Goal: Task Accomplishment & Management: Manage account settings

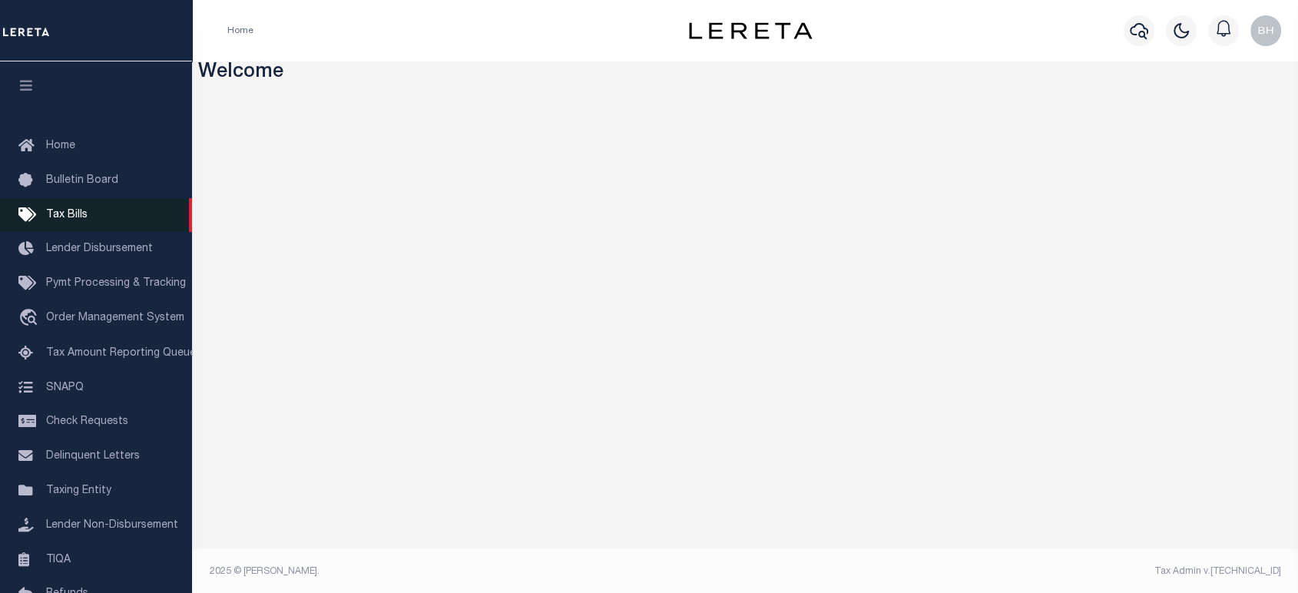
click at [69, 223] on link "Tax Bills" at bounding box center [96, 215] width 192 height 35
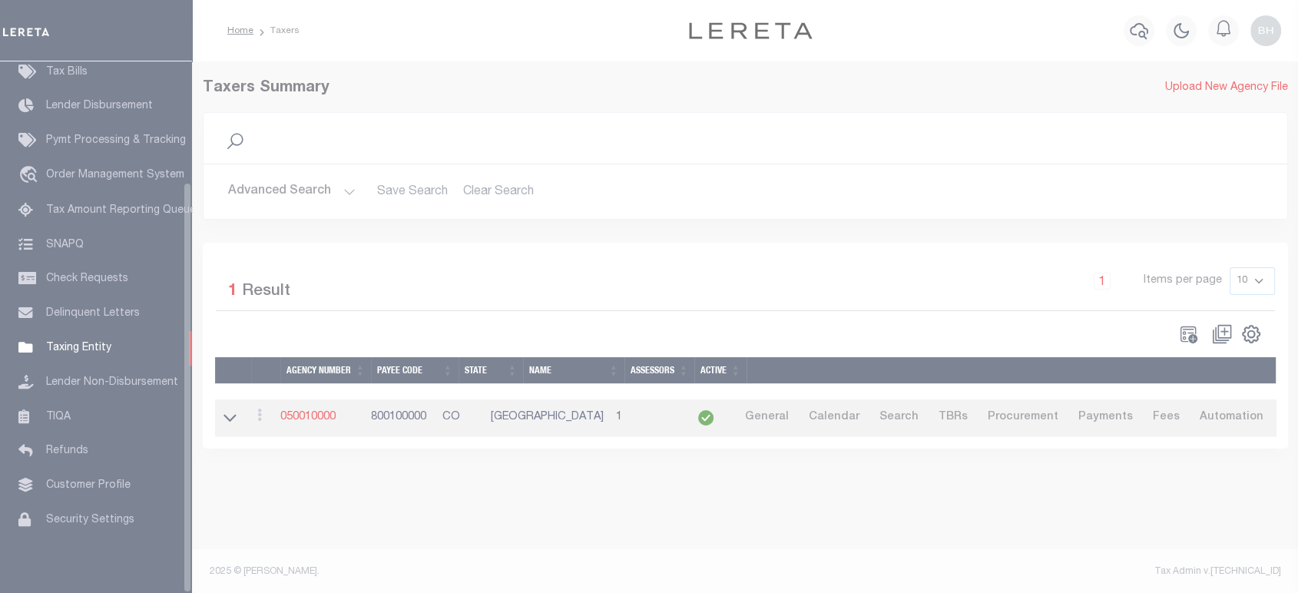
scroll to position [156, 0]
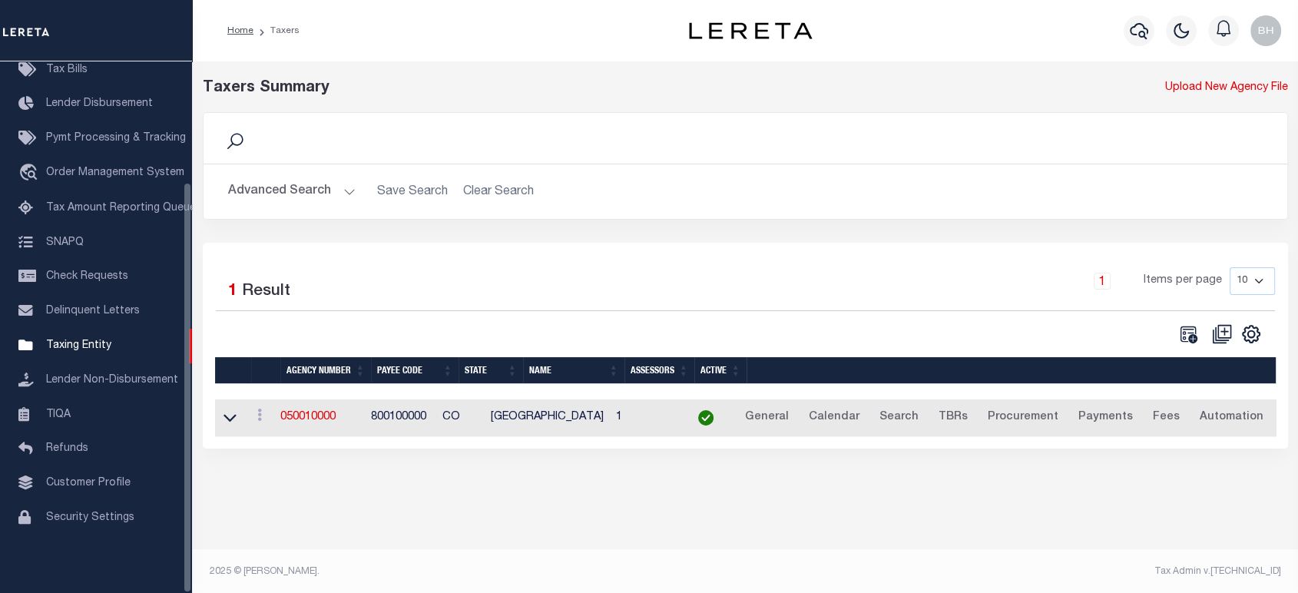
click at [306, 201] on button "Advanced Search" at bounding box center [291, 192] width 127 height 30
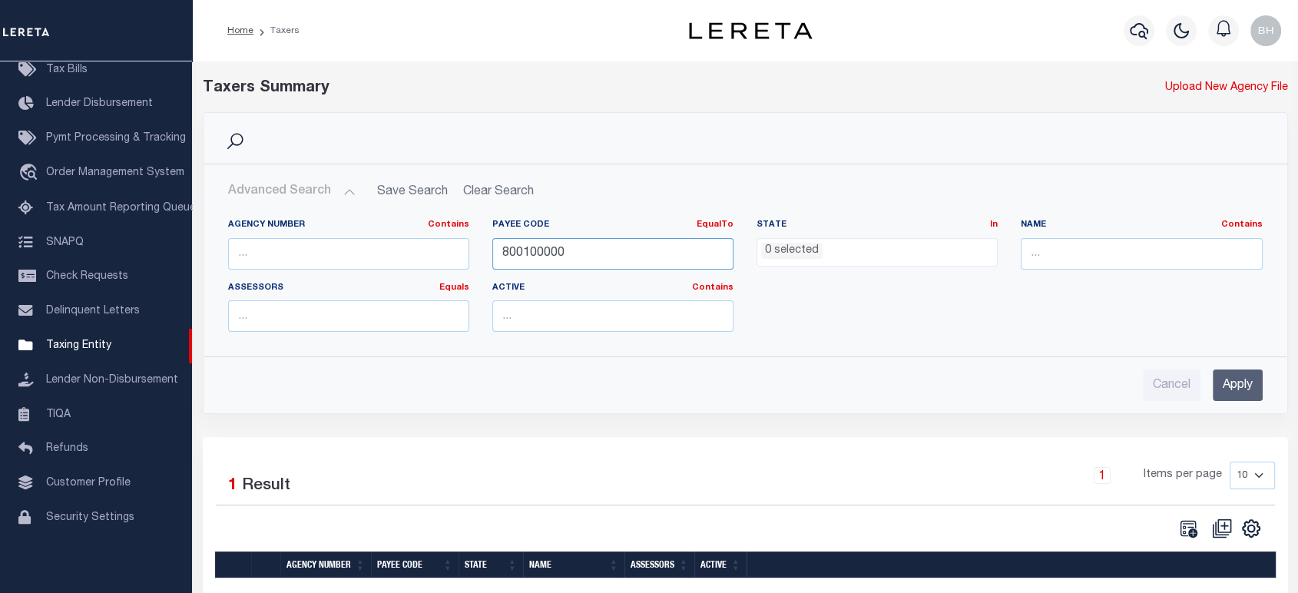
drag, startPoint x: 580, startPoint y: 247, endPoint x: 475, endPoint y: 250, distance: 105.2
click at [478, 251] on div "Agency Number Contains Contains Is Payee Code EqualTo Equals Is Not Equal To Is…" at bounding box center [745, 281] width 1057 height 125
paste input "41009"
type input "4100900000"
click at [1245, 385] on input "Apply" at bounding box center [1237, 384] width 50 height 31
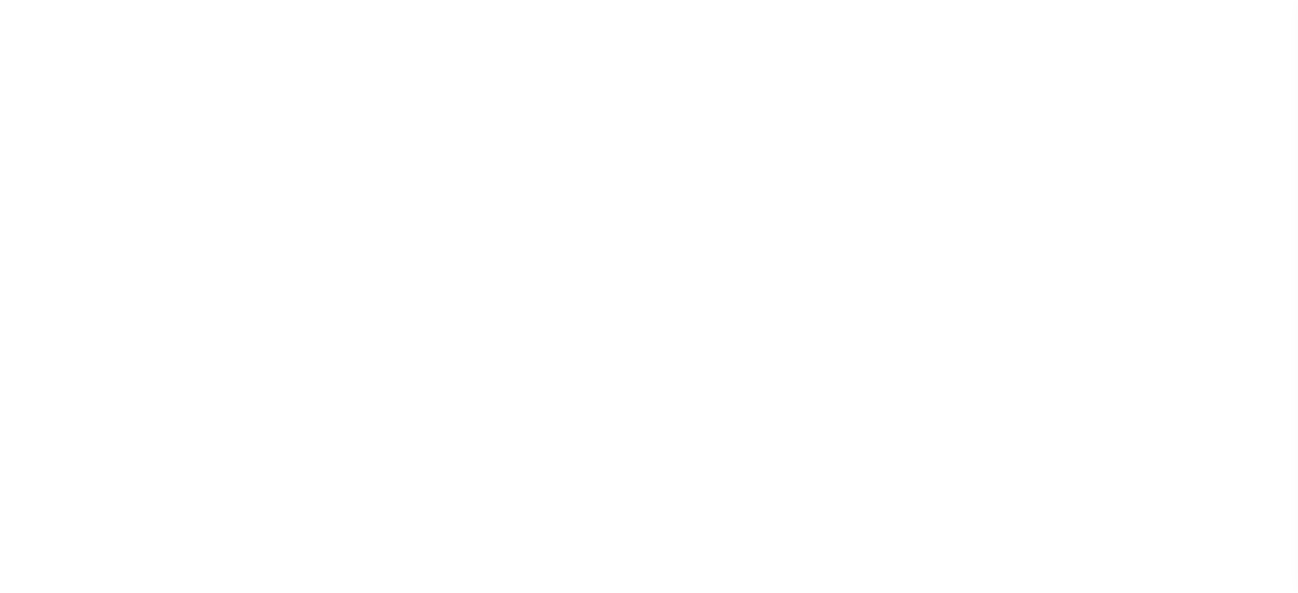
select select
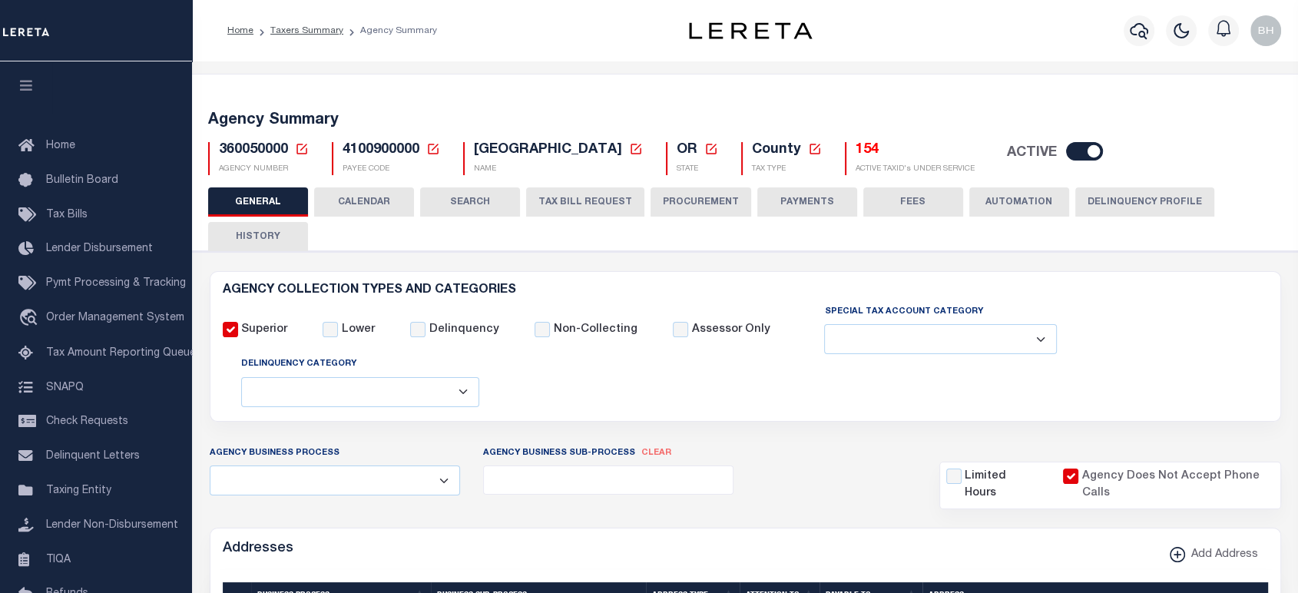
click at [373, 202] on button "CALENDAR" at bounding box center [364, 201] width 100 height 29
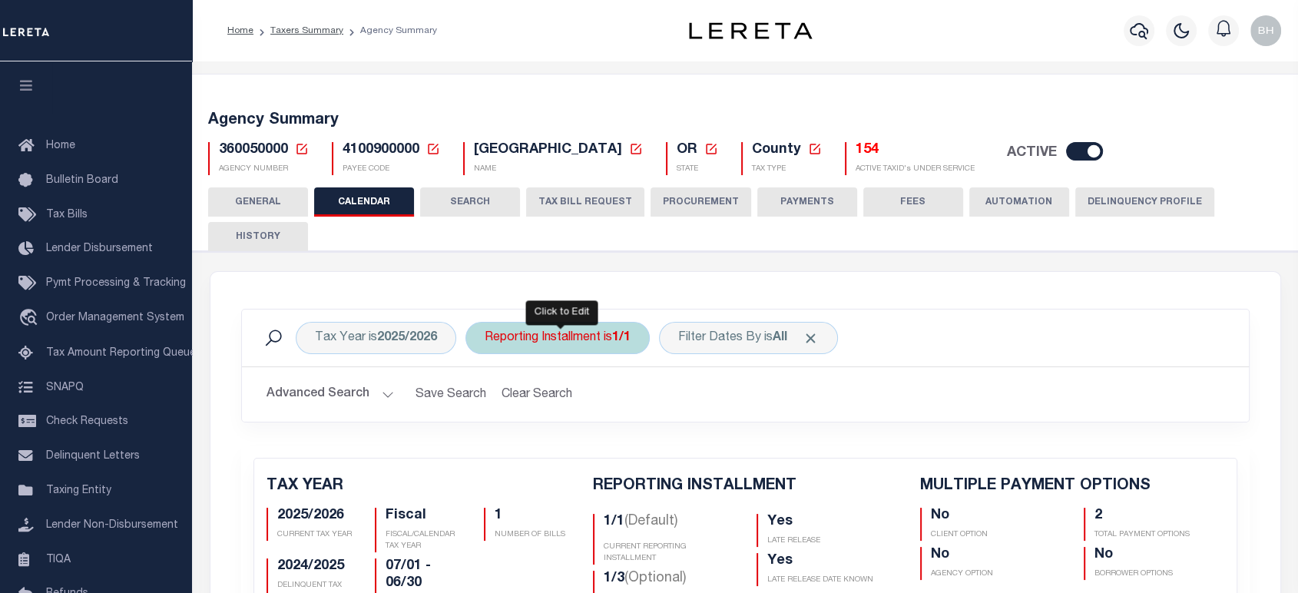
checkbox input "false"
type input "2"
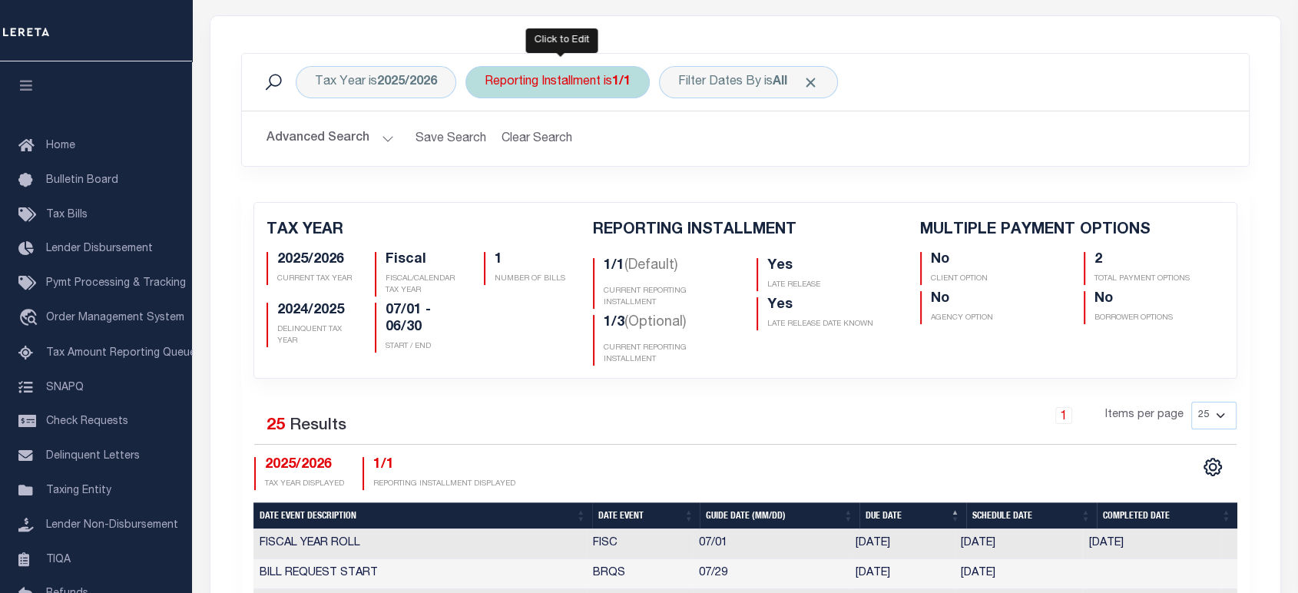
click at [570, 84] on div "Reporting Installment is 1/1" at bounding box center [557, 82] width 184 height 32
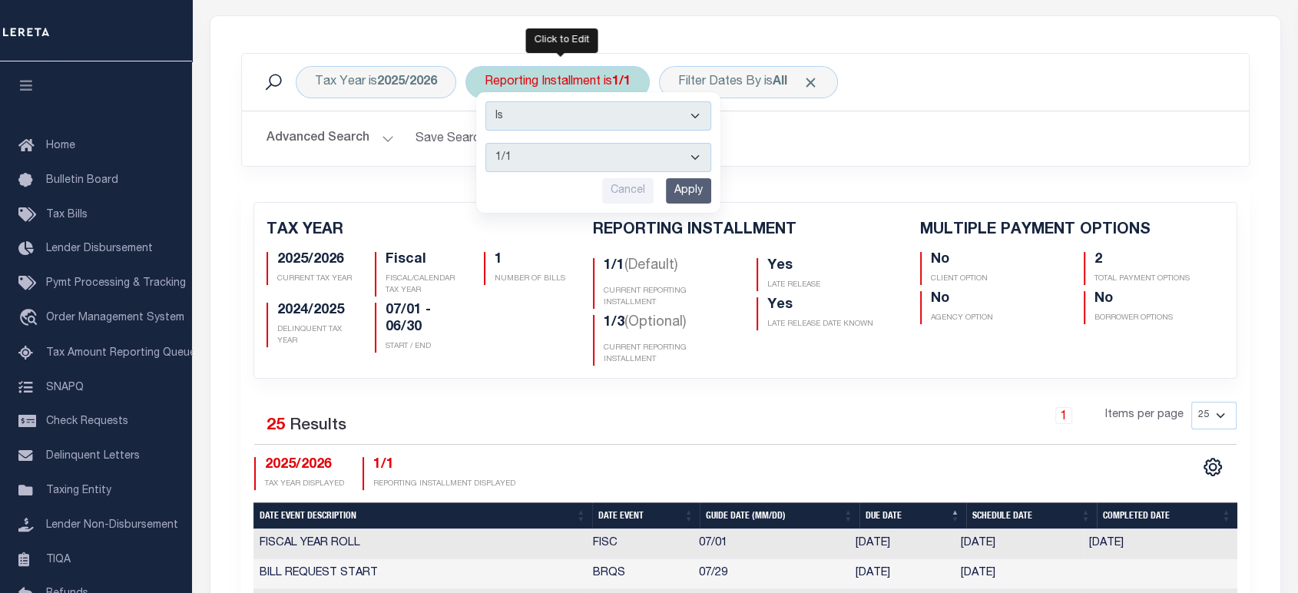
click at [520, 164] on select "1/1 1/3 2/3 3/3" at bounding box center [598, 157] width 226 height 29
select select "1/3"
click at [485, 143] on select "1/1 1/3 2/3 3/3" at bounding box center [598, 157] width 226 height 29
click at [694, 189] on input "Apply" at bounding box center [688, 190] width 45 height 25
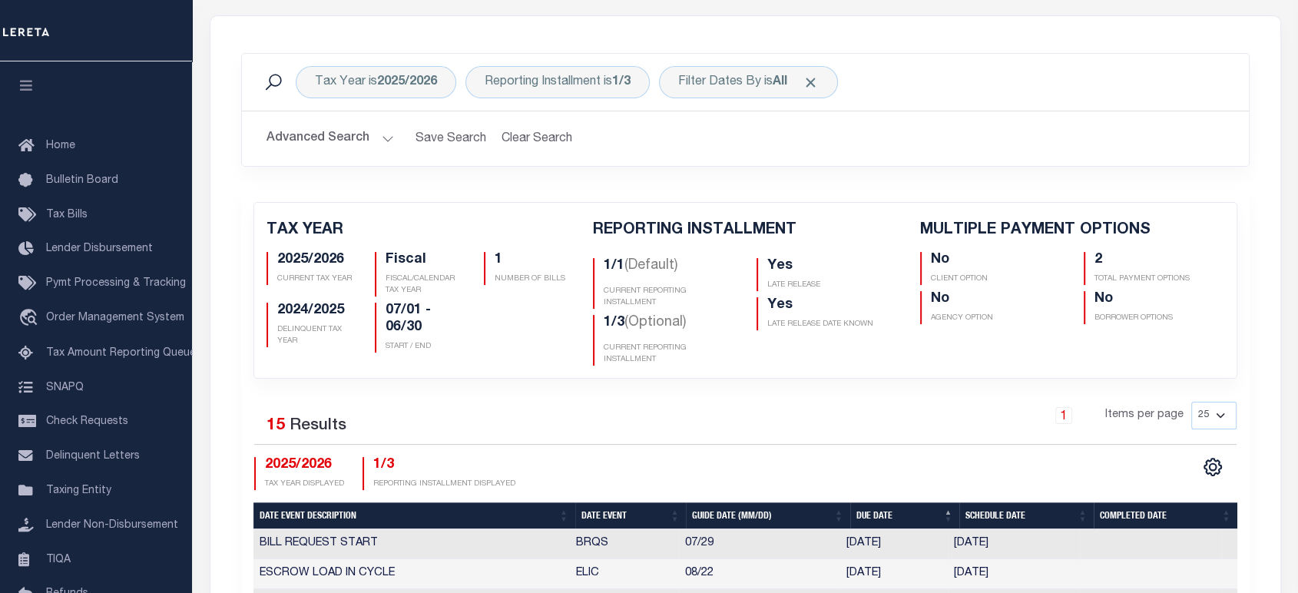
scroll to position [511, 0]
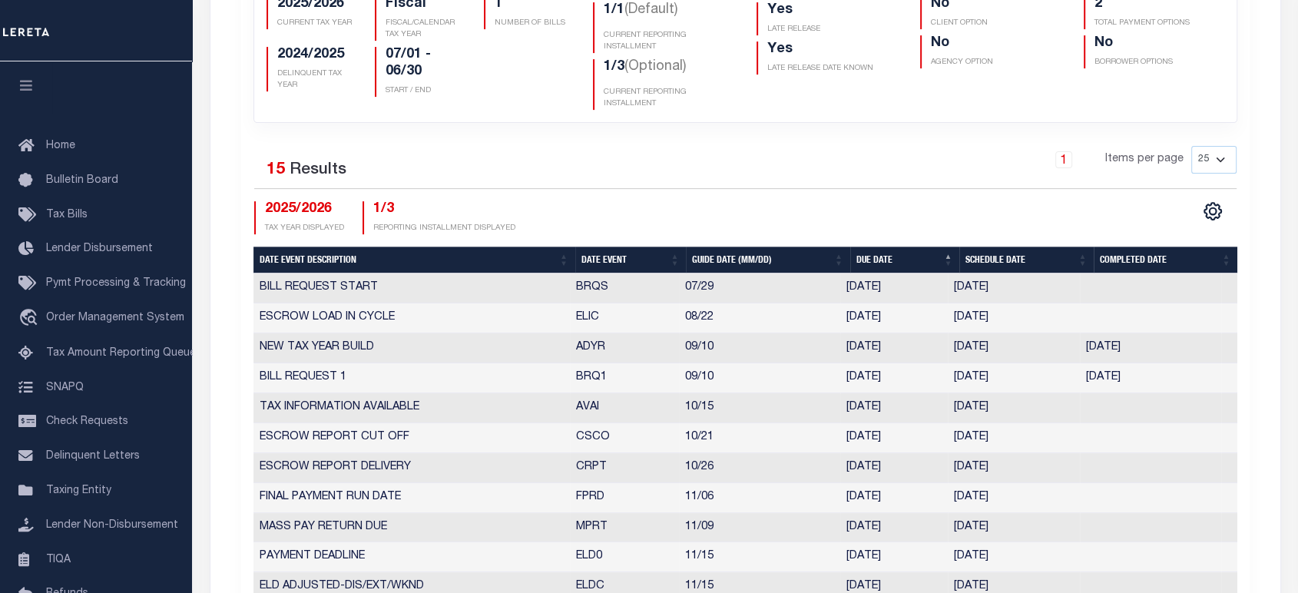
click at [596, 257] on th "Date Event" at bounding box center [630, 259] width 111 height 27
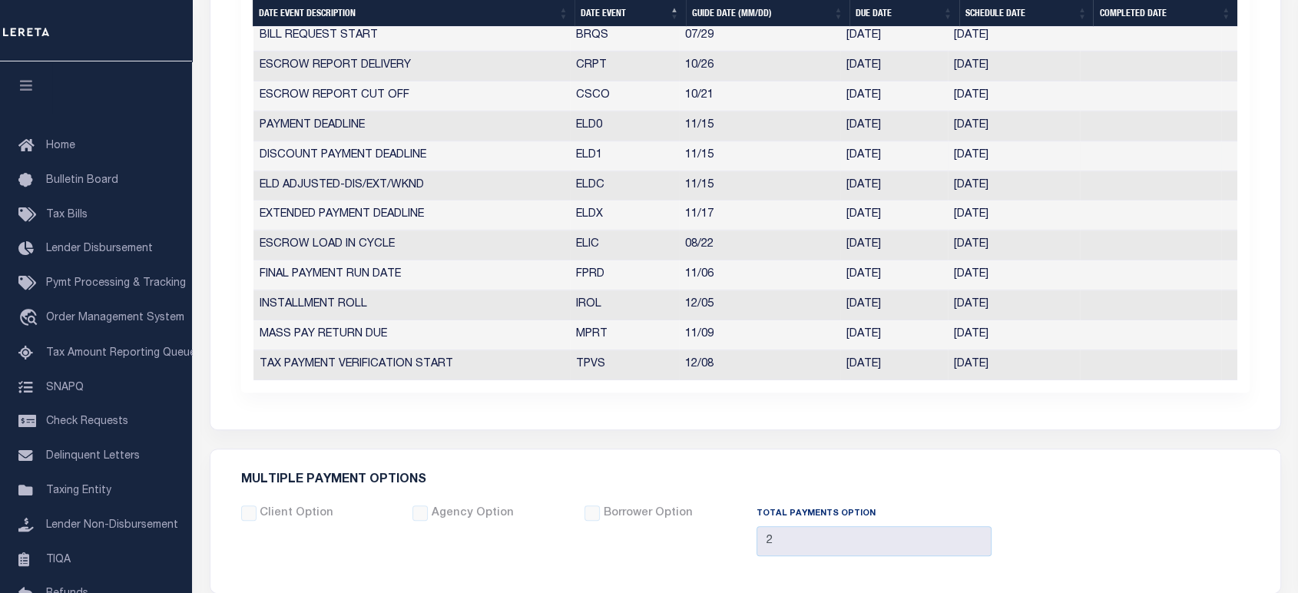
scroll to position [341, 0]
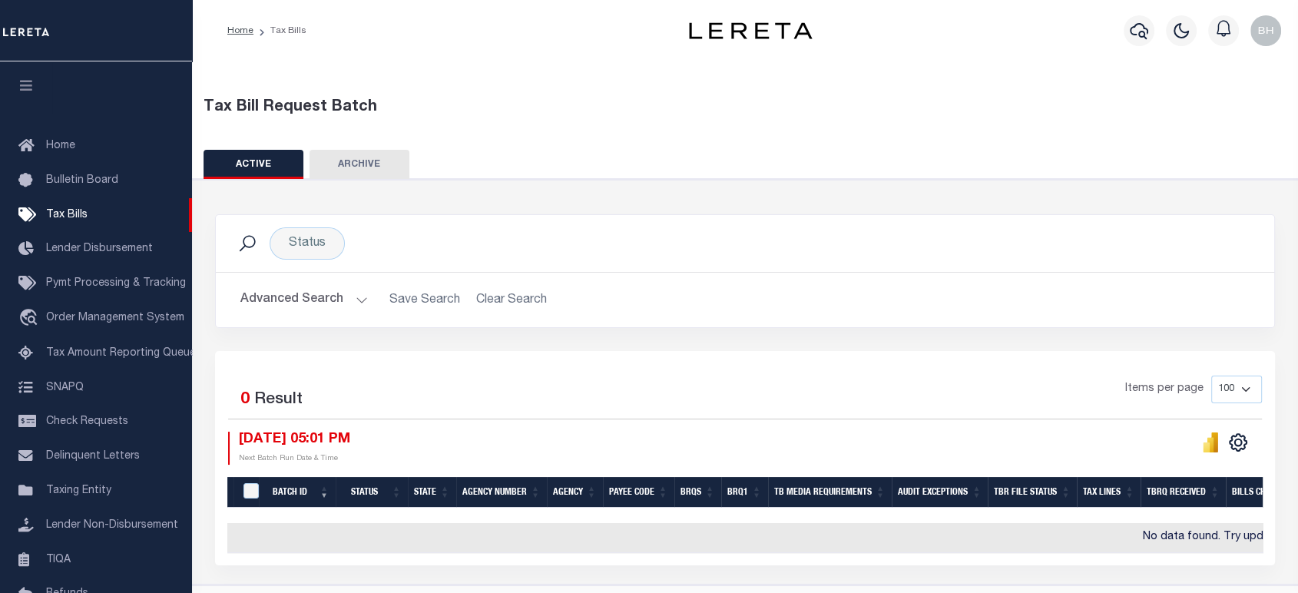
click at [295, 295] on button "Advanced Search" at bounding box center [303, 300] width 127 height 30
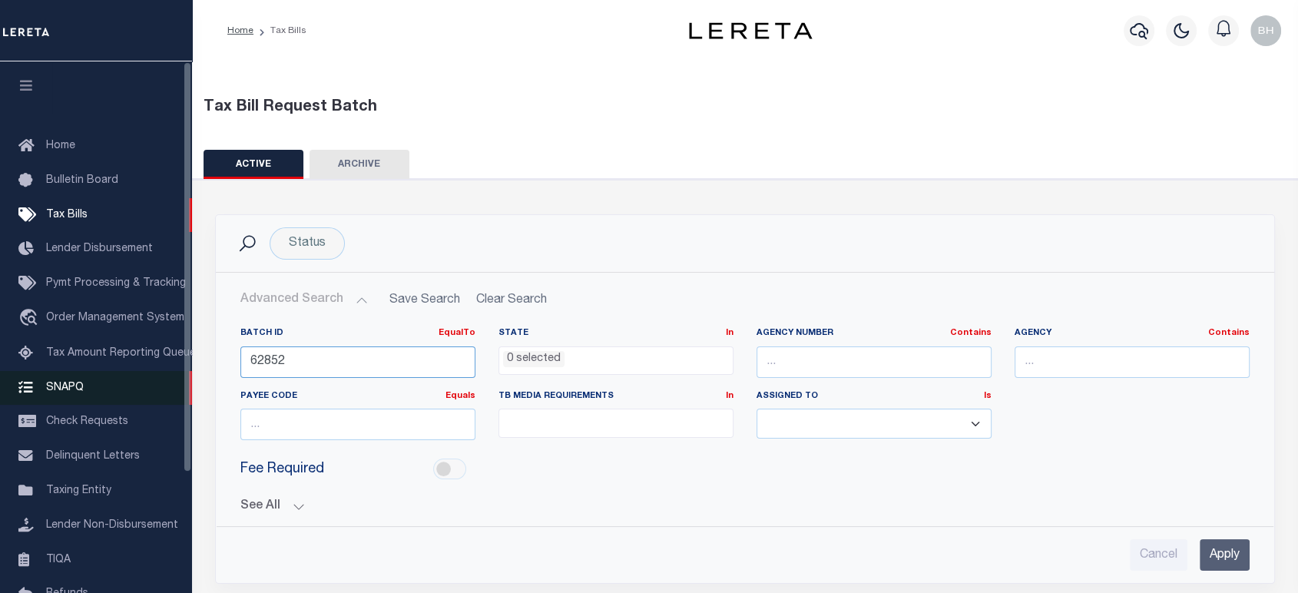
drag, startPoint x: 332, startPoint y: 359, endPoint x: 124, endPoint y: 375, distance: 209.5
click at [124, 375] on div "Home Tax Bills" at bounding box center [649, 444] width 1298 height 888
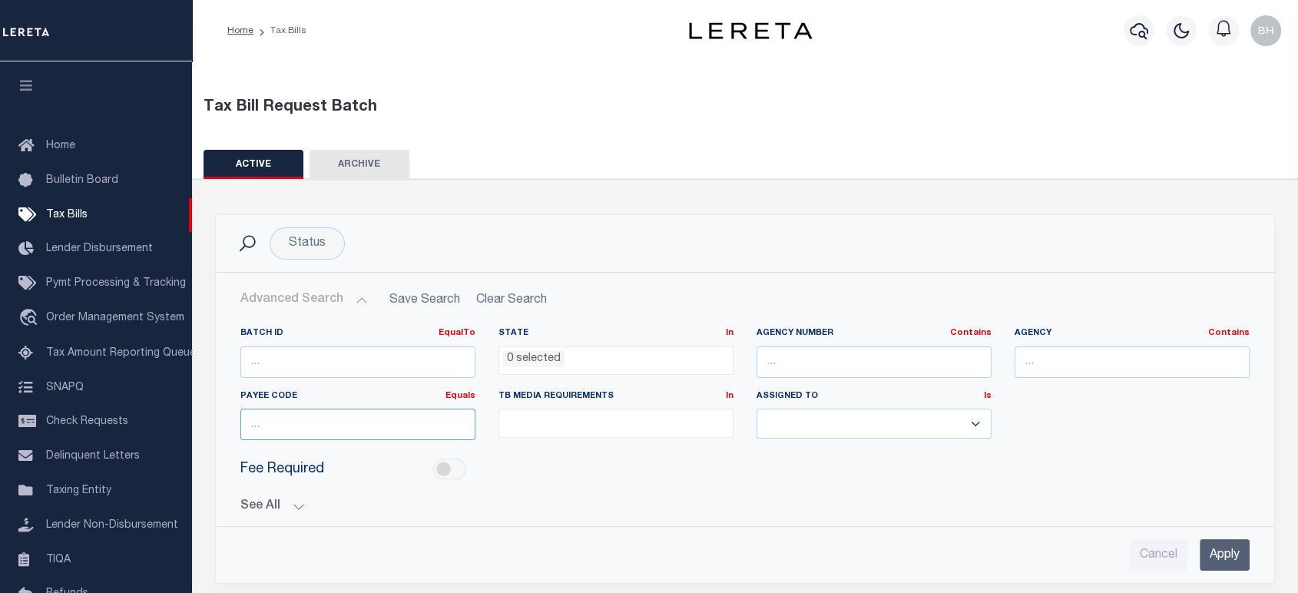
click at [408, 431] on input "number" at bounding box center [357, 423] width 235 height 31
paste input "4100900000"
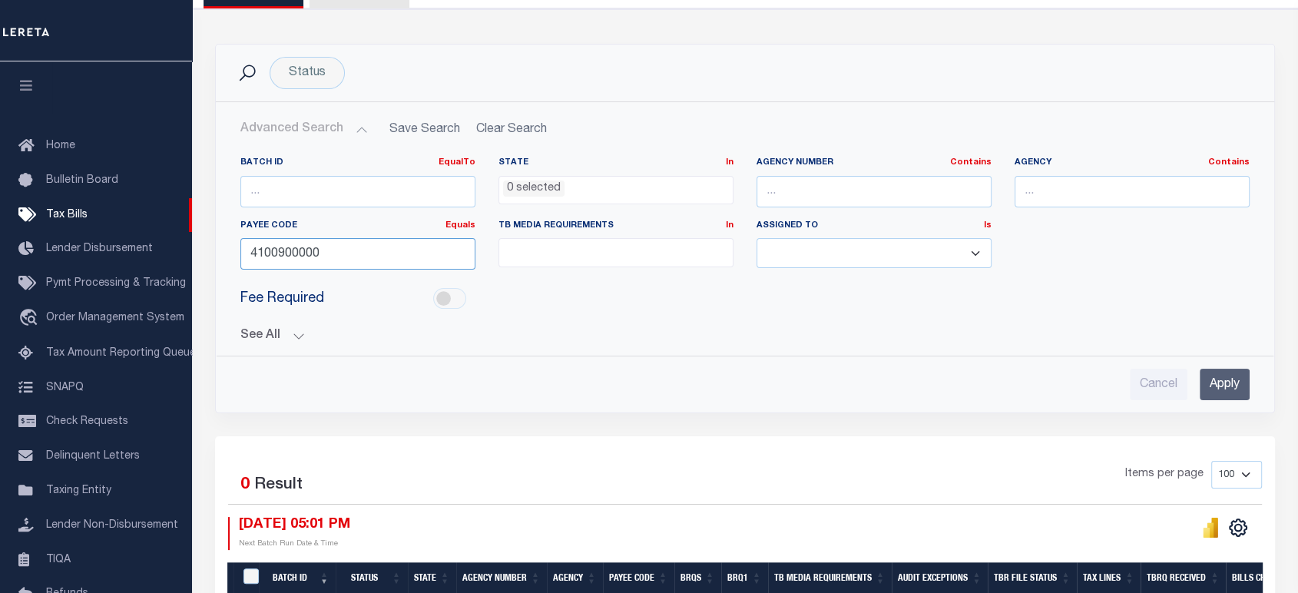
type input "4100900000"
click at [1212, 381] on input "Apply" at bounding box center [1224, 384] width 50 height 31
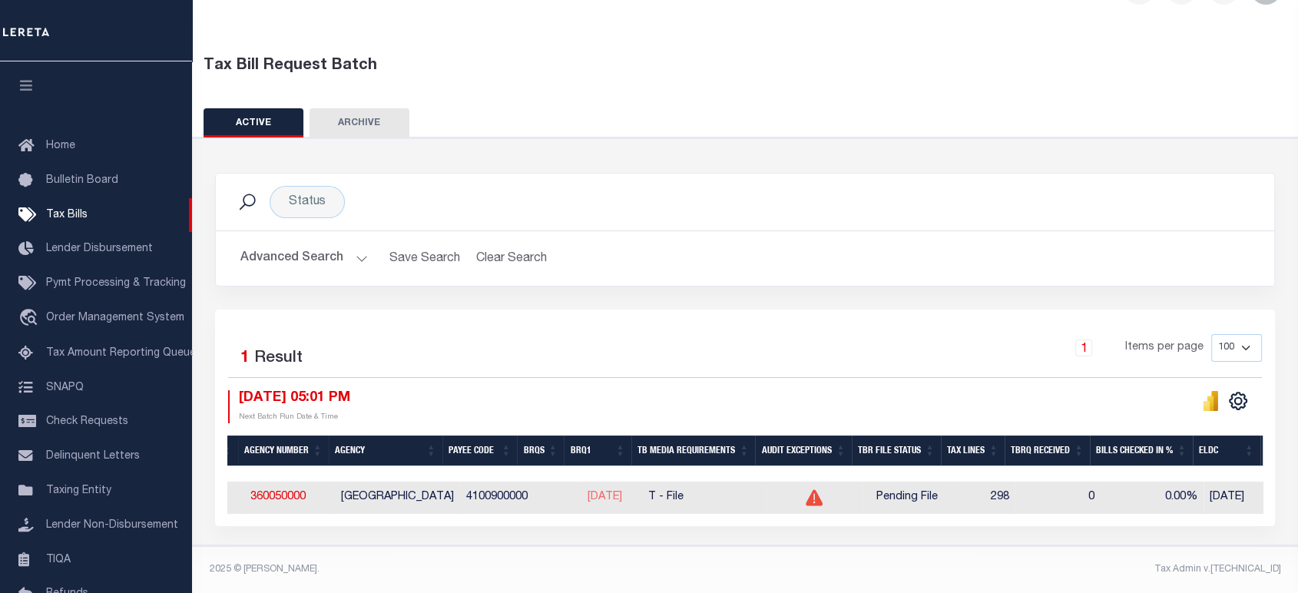
scroll to position [0, 0]
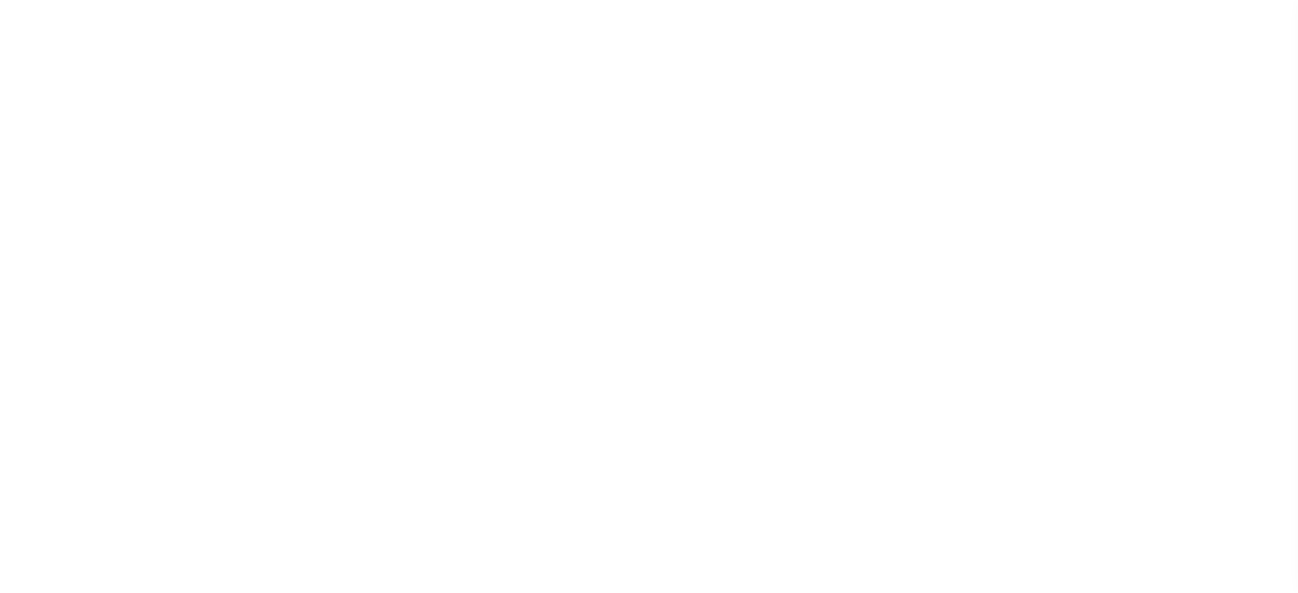
select select "RTA"
select select "22"
select select "1"
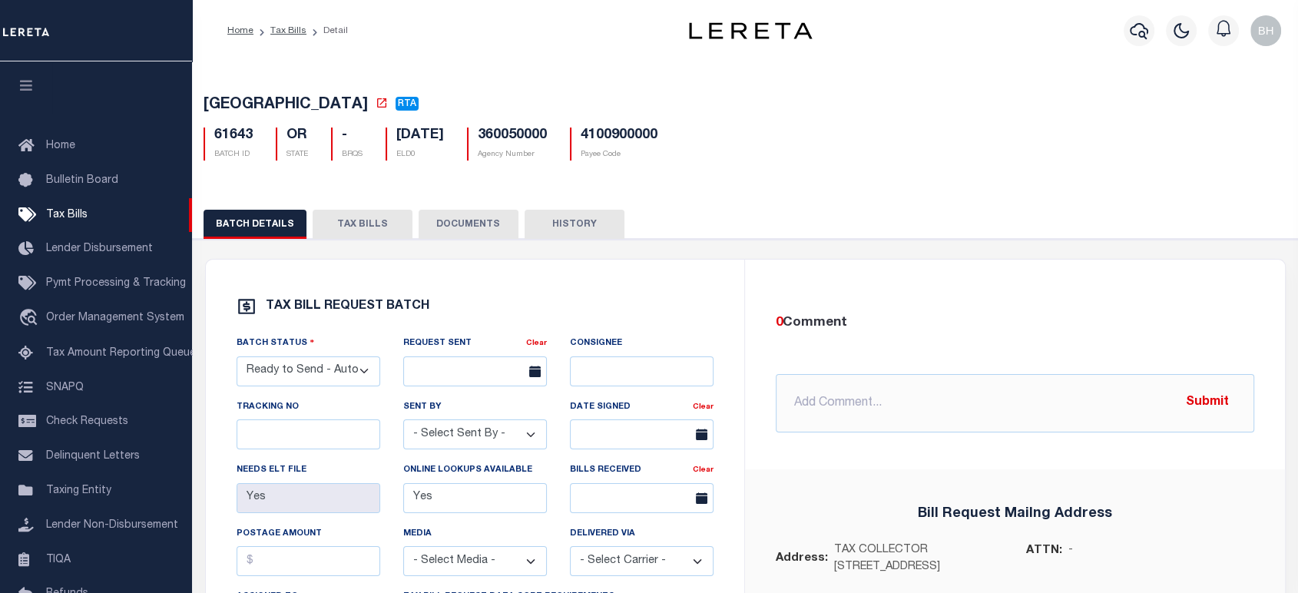
click at [374, 229] on button "TAX BILLS" at bounding box center [362, 224] width 100 height 29
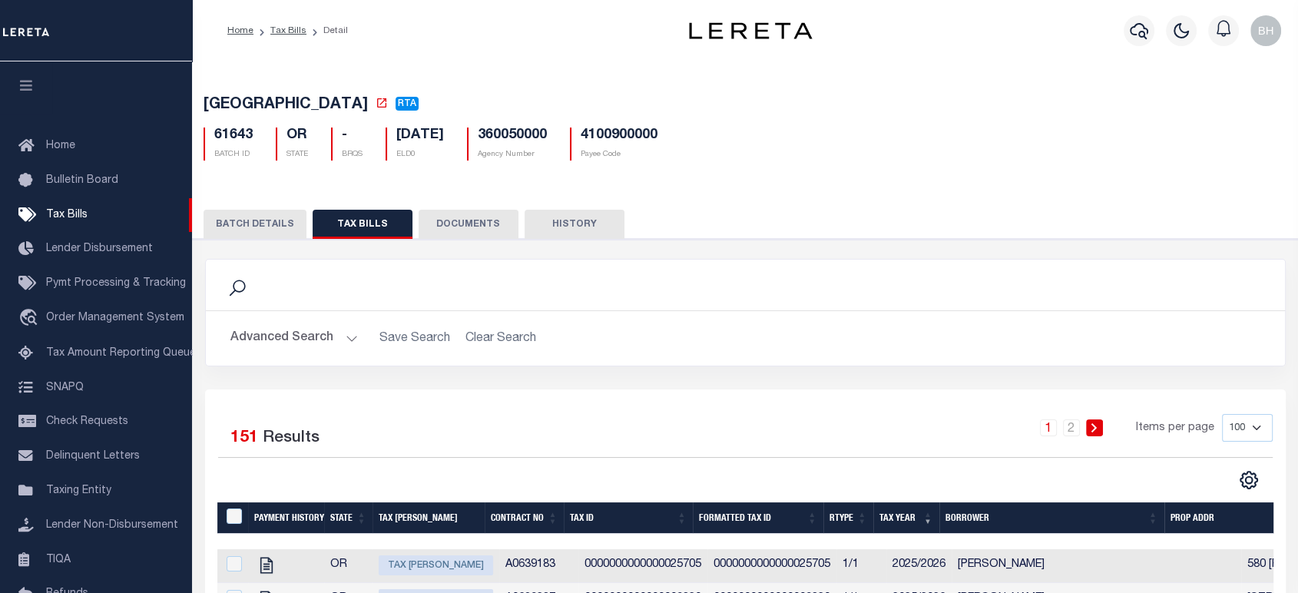
scroll to position [256, 0]
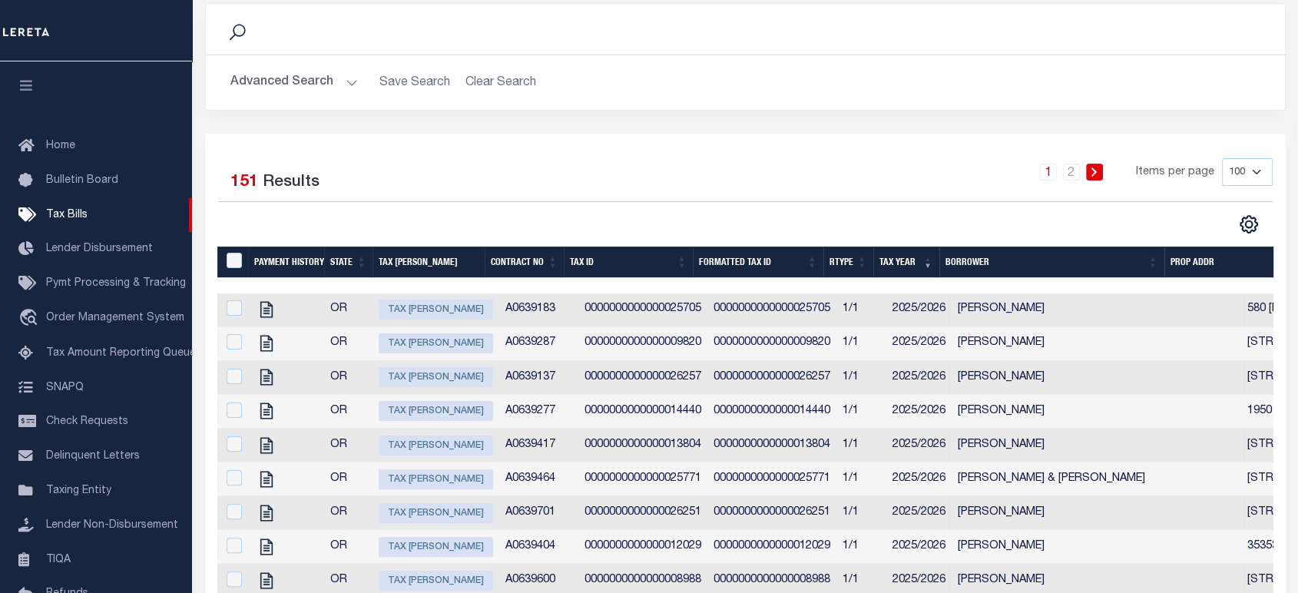
click at [832, 268] on th "Rtype" at bounding box center [848, 261] width 50 height 31
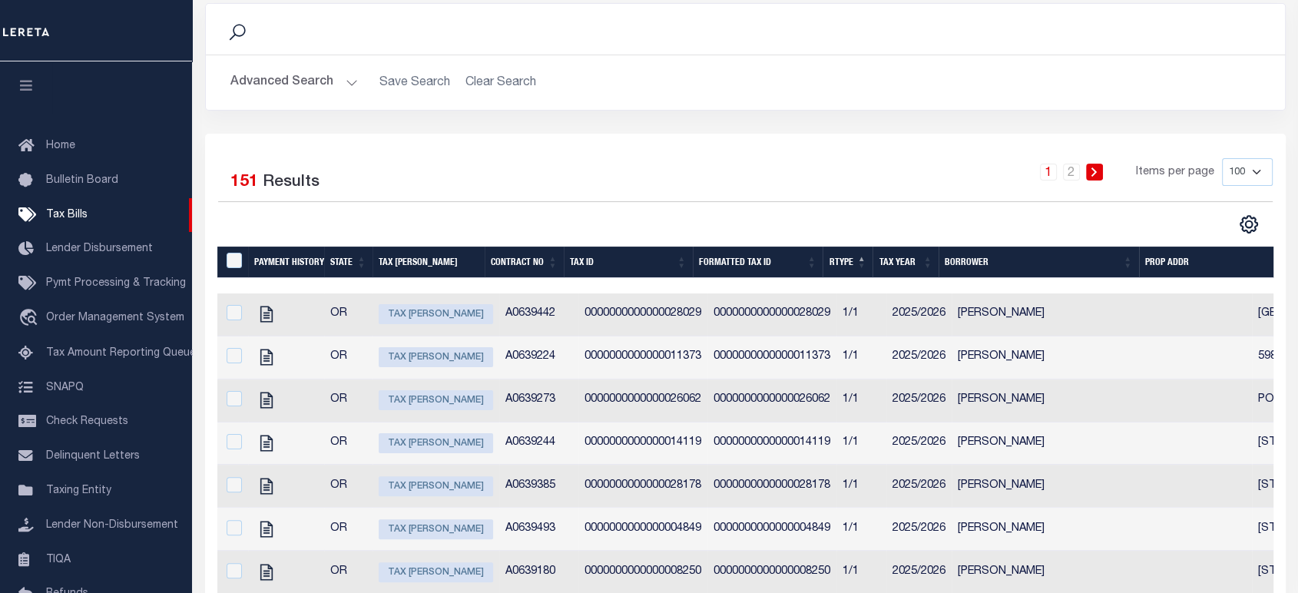
click at [832, 268] on th "Rtype" at bounding box center [847, 261] width 50 height 31
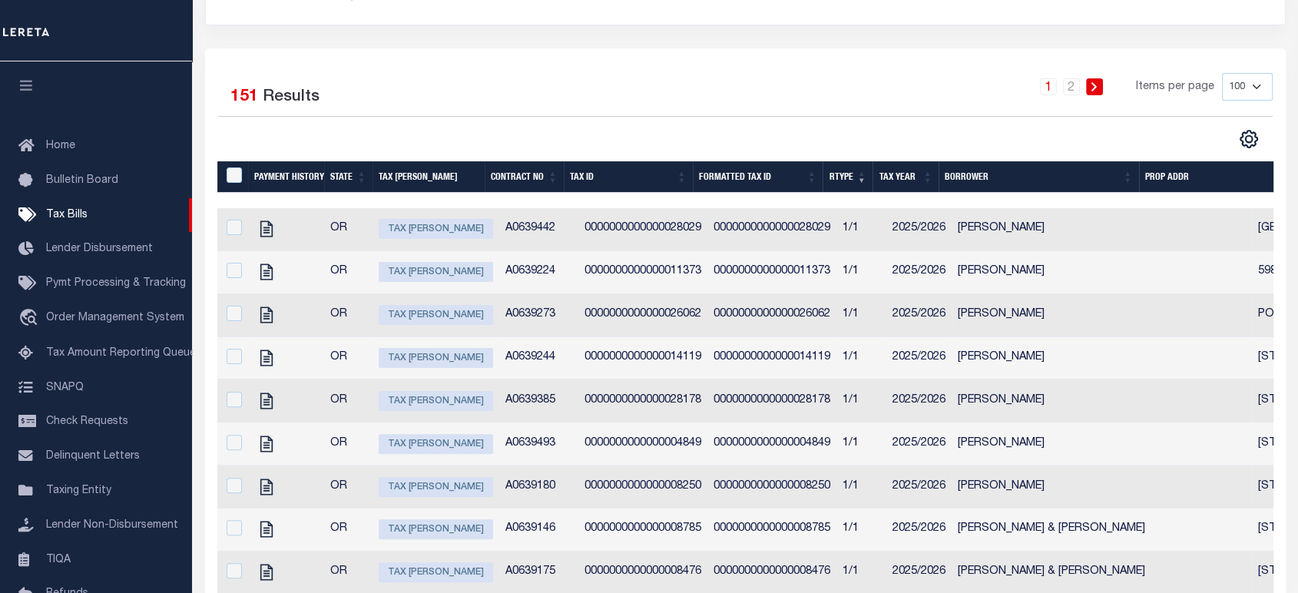
scroll to position [85, 0]
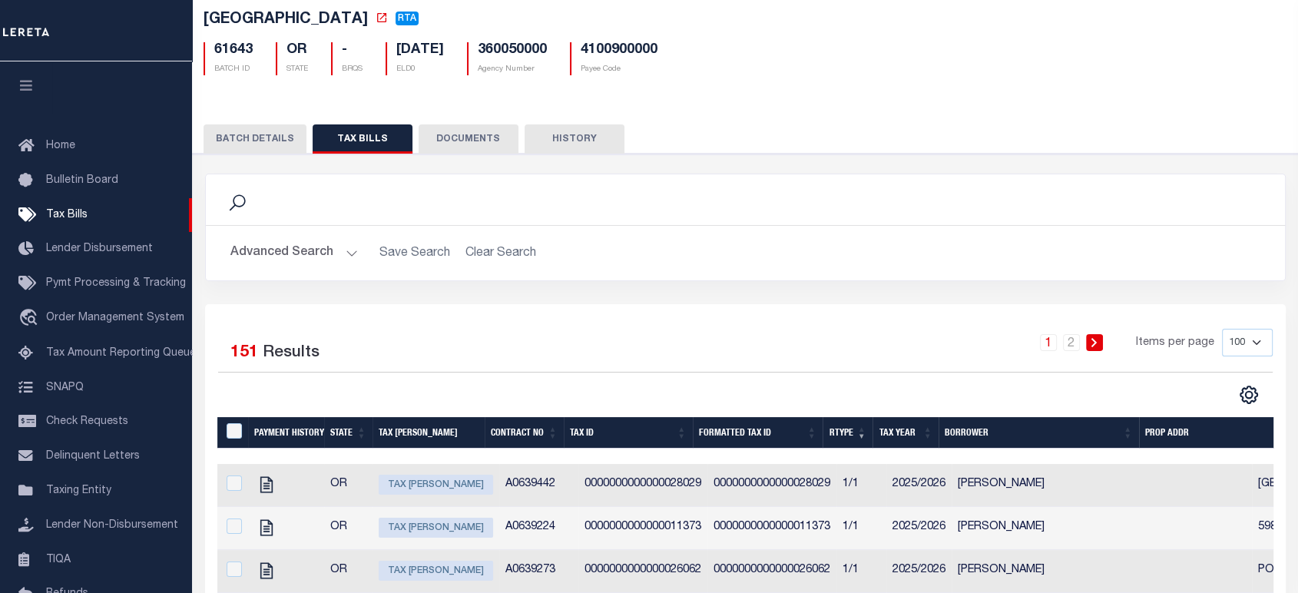
click at [283, 263] on button "Advanced Search" at bounding box center [293, 253] width 127 height 30
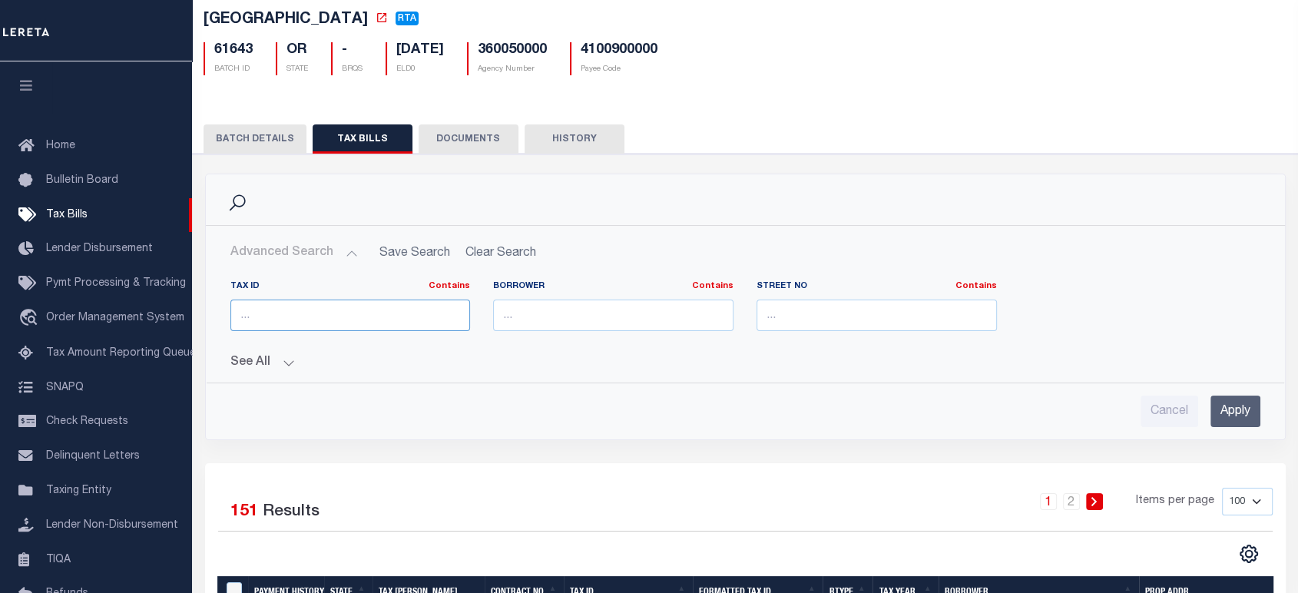
click at [359, 319] on input "text" at bounding box center [350, 314] width 240 height 31
paste input "0000000000000025705"
type input "0000000000000025705"
drag, startPoint x: 1222, startPoint y: 412, endPoint x: 1178, endPoint y: 390, distance: 49.8
click at [1221, 412] on input "Apply" at bounding box center [1235, 410] width 50 height 31
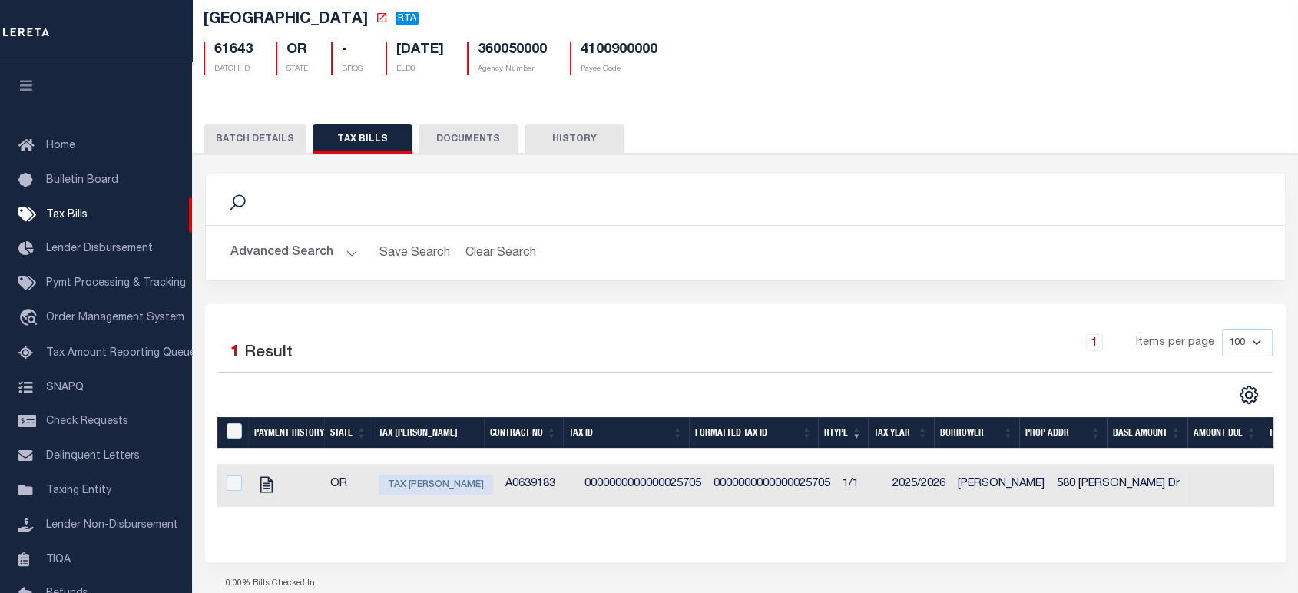
scroll to position [176, 0]
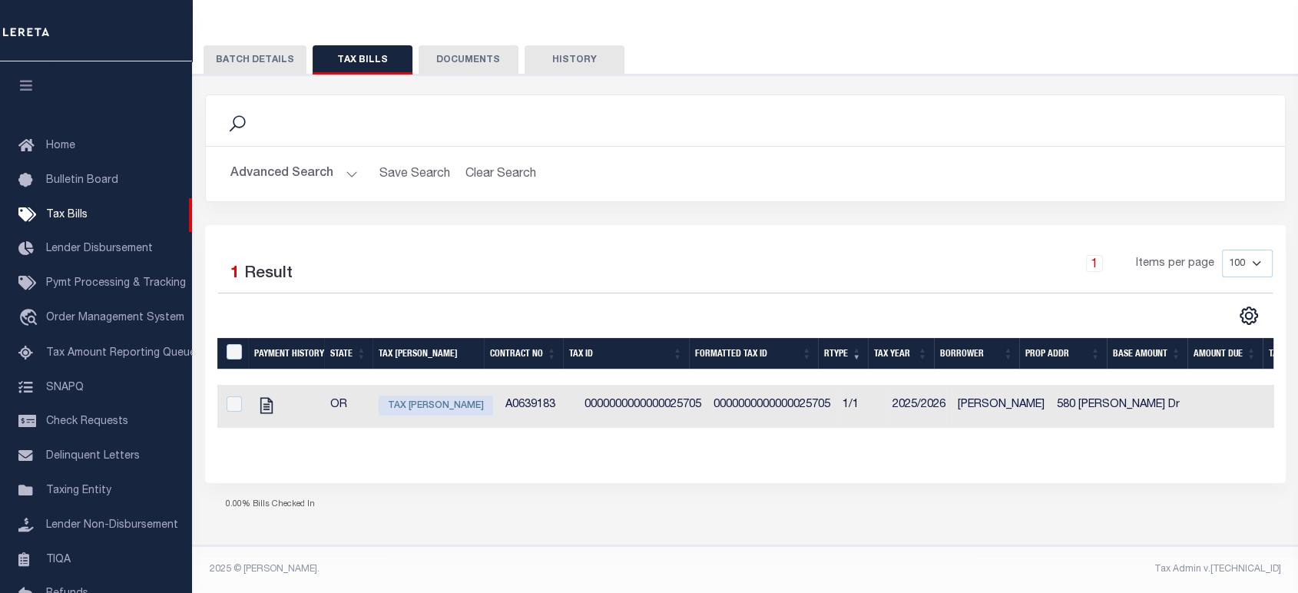
click at [321, 388] on td at bounding box center [286, 406] width 76 height 43
checkbox input "true"
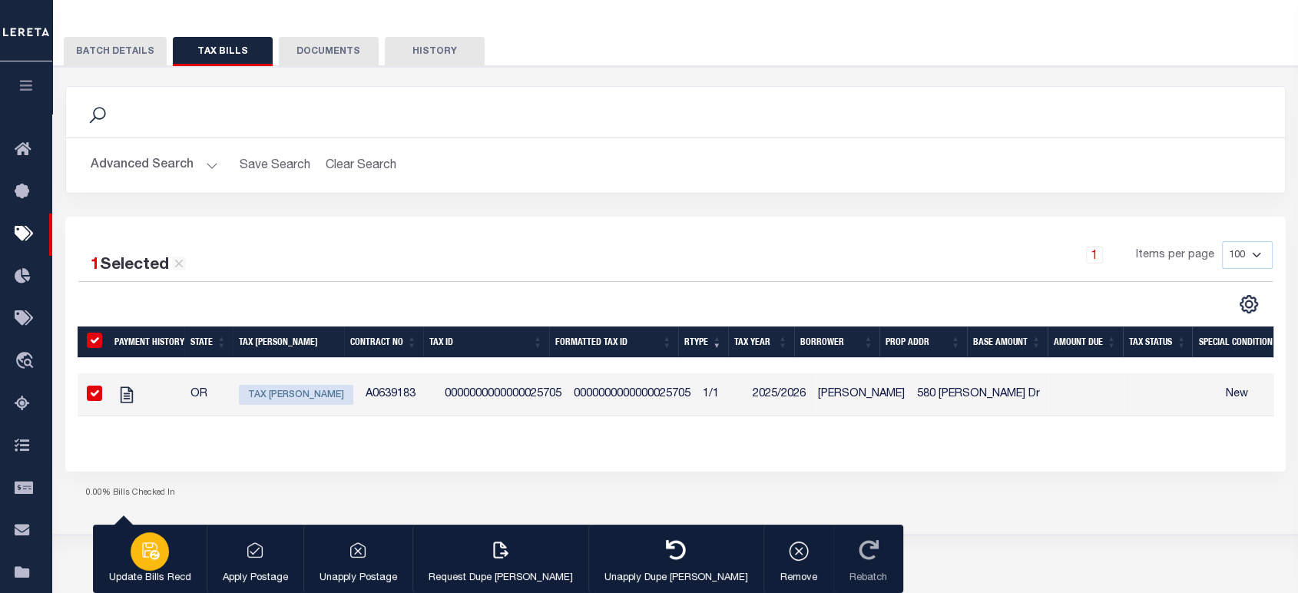
click at [131, 558] on div "button" at bounding box center [150, 551] width 38 height 38
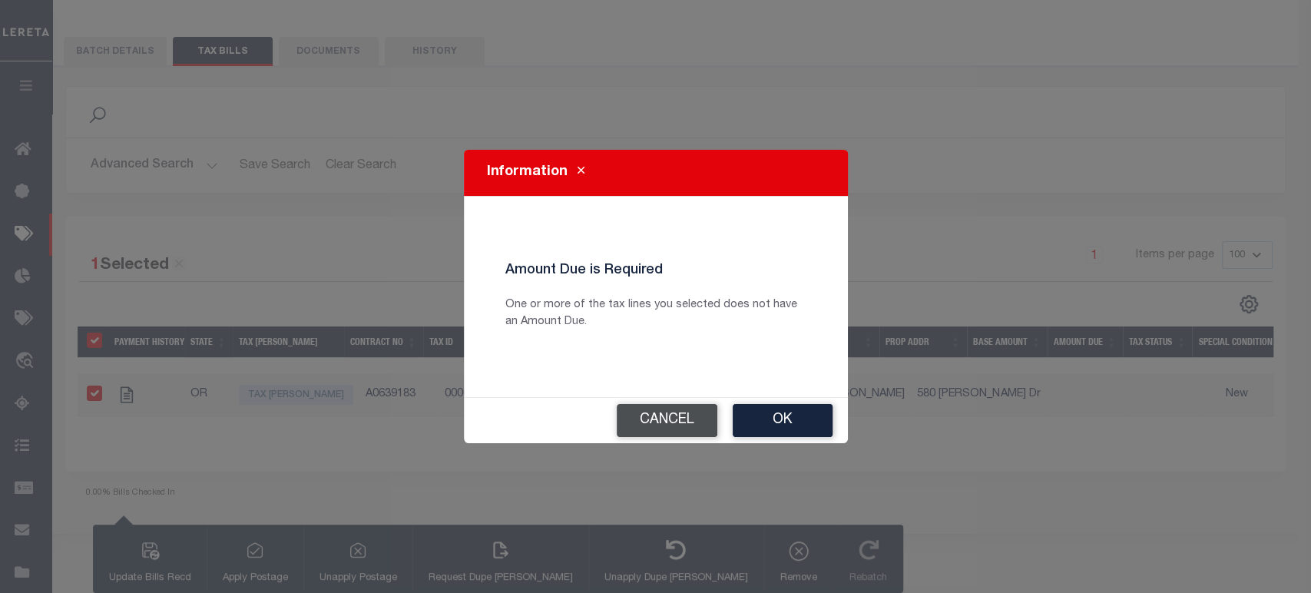
click at [665, 430] on button "Cancel" at bounding box center [667, 420] width 101 height 33
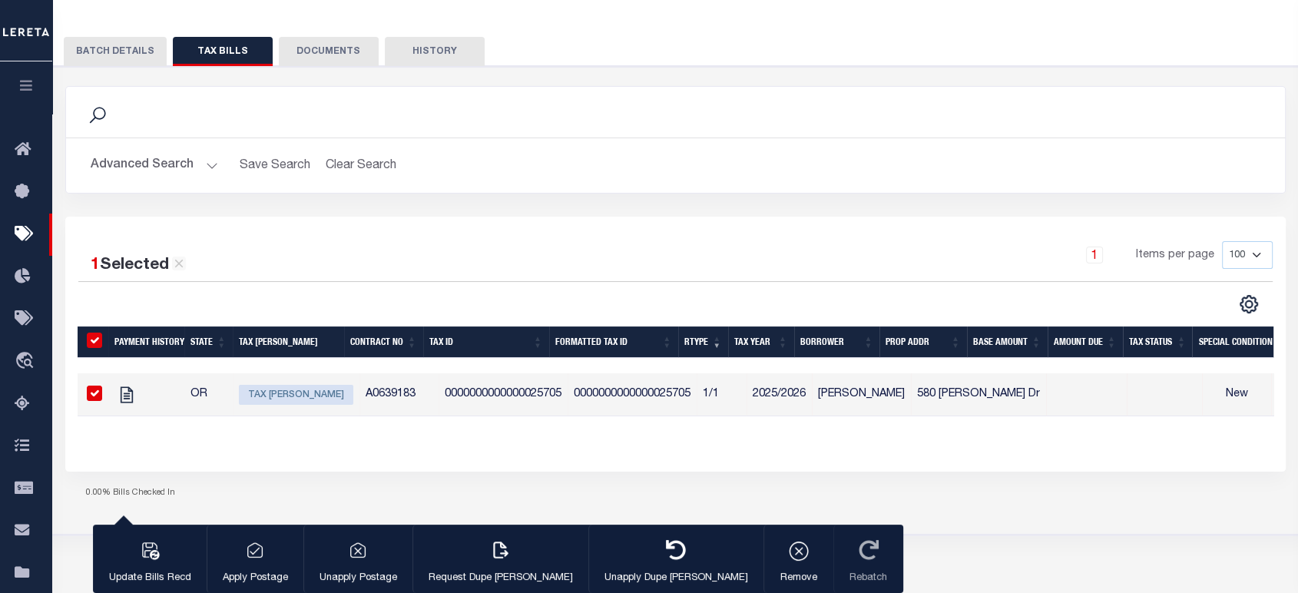
click at [646, 236] on div "1 Selected 1 Result 1 Items per page 100 200 500 1000" at bounding box center [675, 344] width 1220 height 255
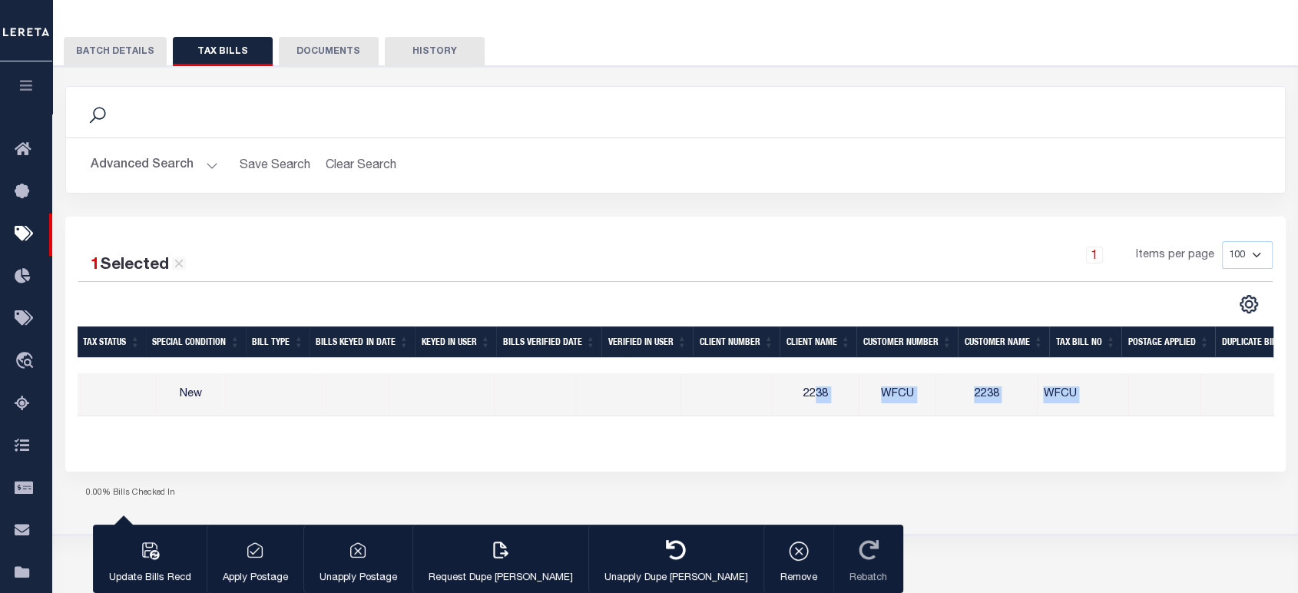
drag, startPoint x: 742, startPoint y: 415, endPoint x: 278, endPoint y: 428, distance: 463.9
click at [278, 416] on div "Payment History State Tax Bill Amount Contract No Tax Id Formatted Tax Id Rtype…" at bounding box center [675, 394] width 1195 height 43
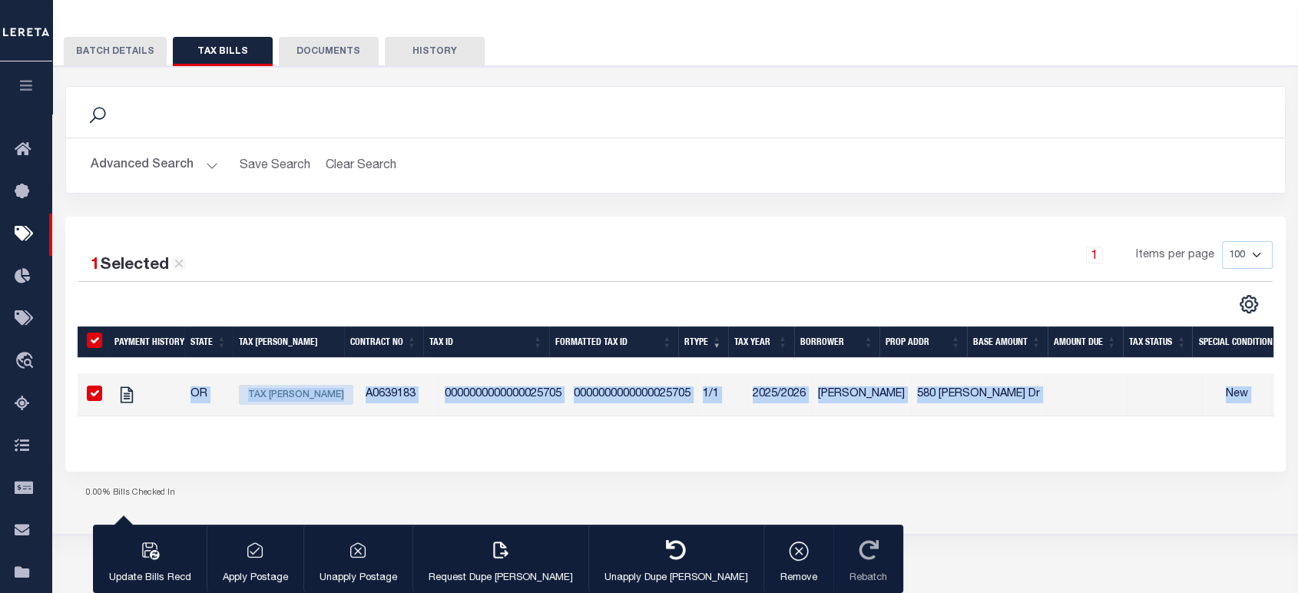
scroll to position [0, 0]
click at [659, 464] on div "1 Selected 1 Result 1 Items per page 100 200 500 1000" at bounding box center [675, 344] width 1220 height 255
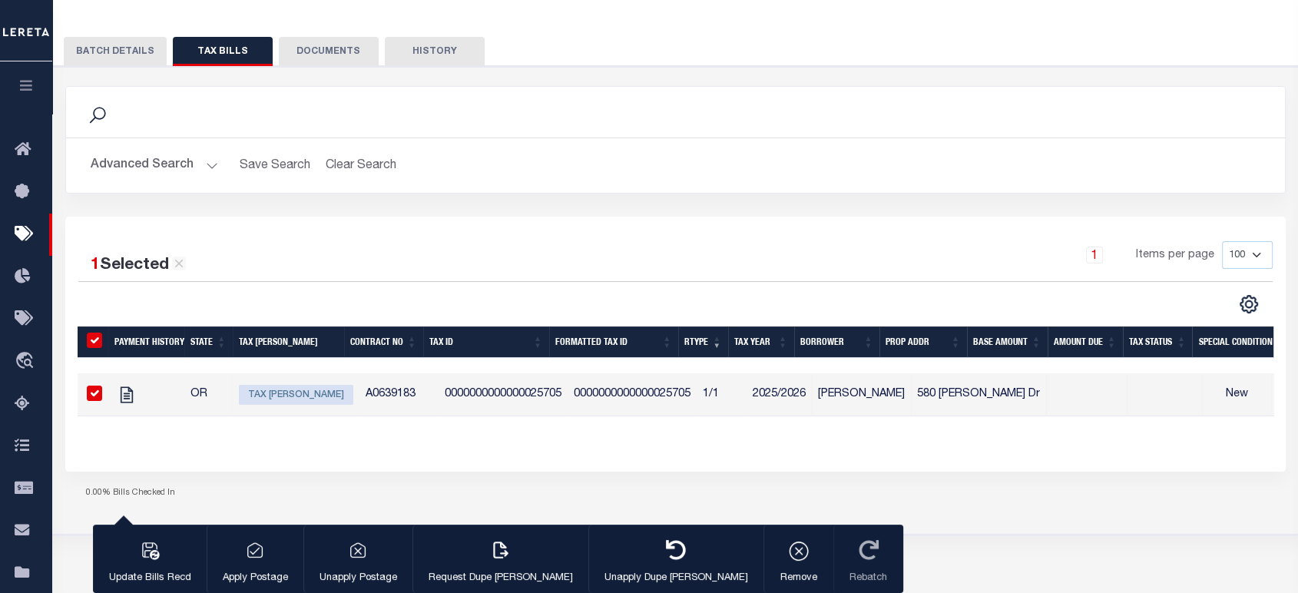
click at [190, 165] on button "Advanced Search" at bounding box center [154, 165] width 127 height 30
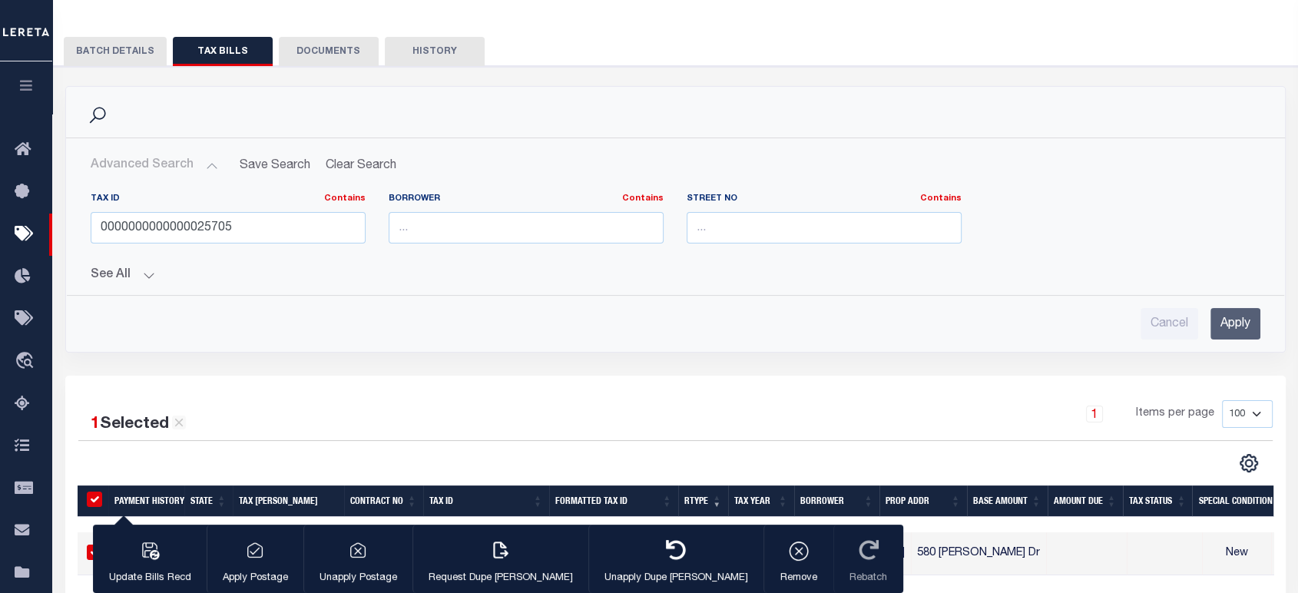
click at [143, 275] on button "See All" at bounding box center [675, 275] width 1169 height 15
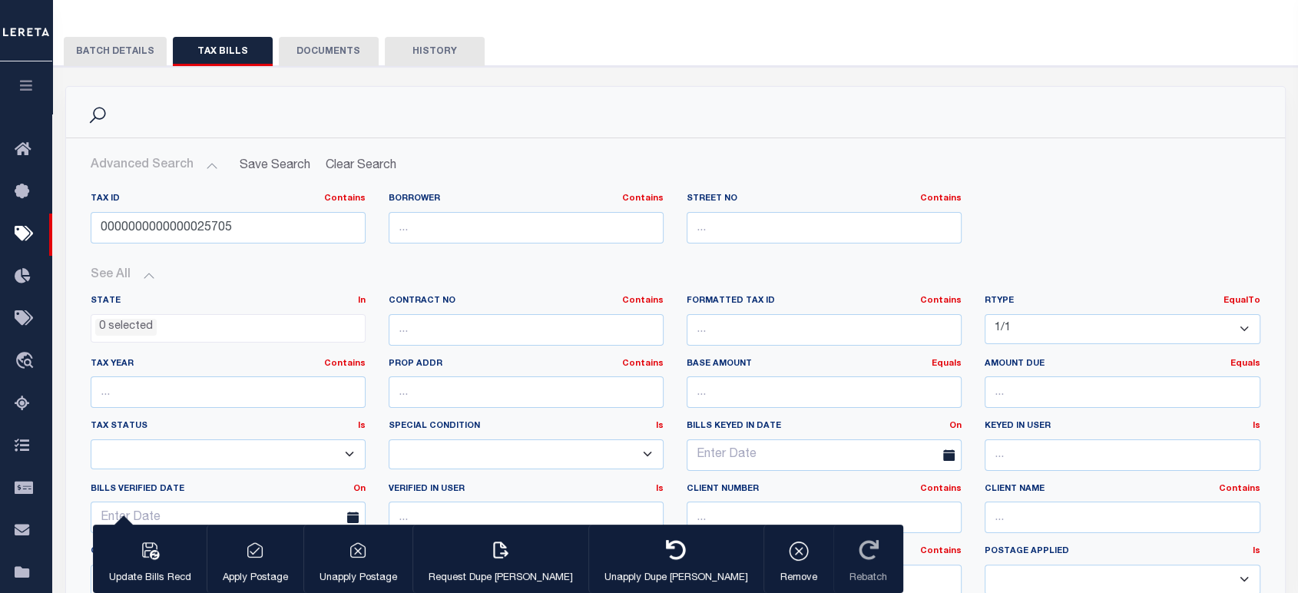
scroll to position [258, 0]
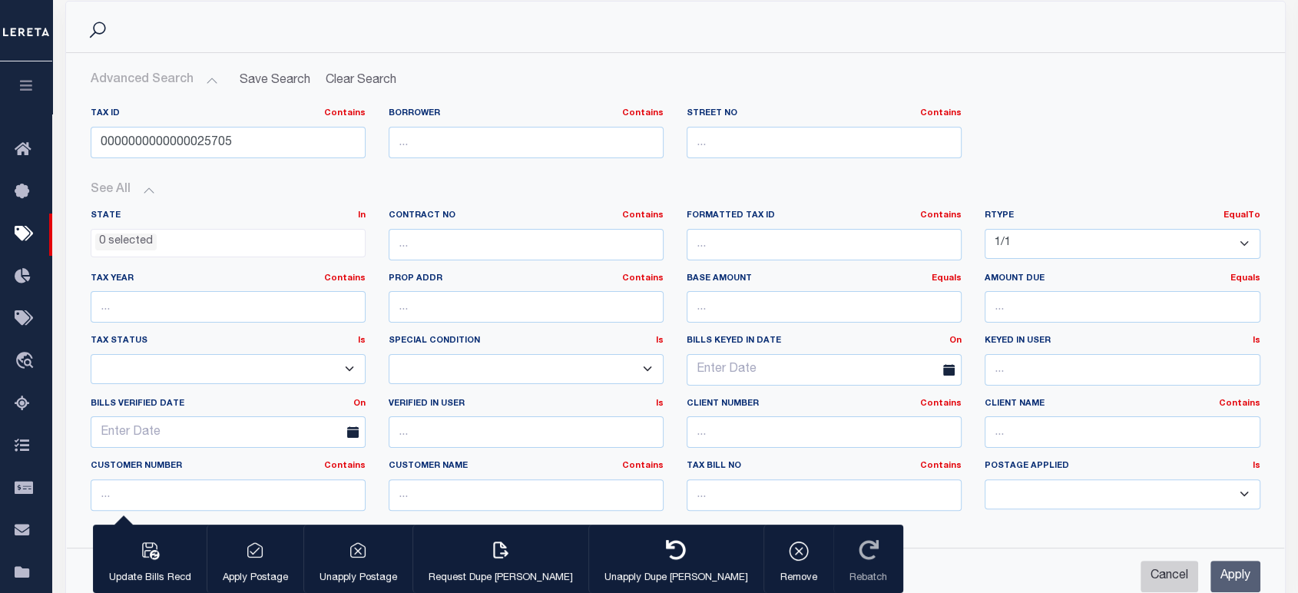
click at [1165, 576] on input "Cancel" at bounding box center [1169, 575] width 58 height 31
checkbox input "true"
select select
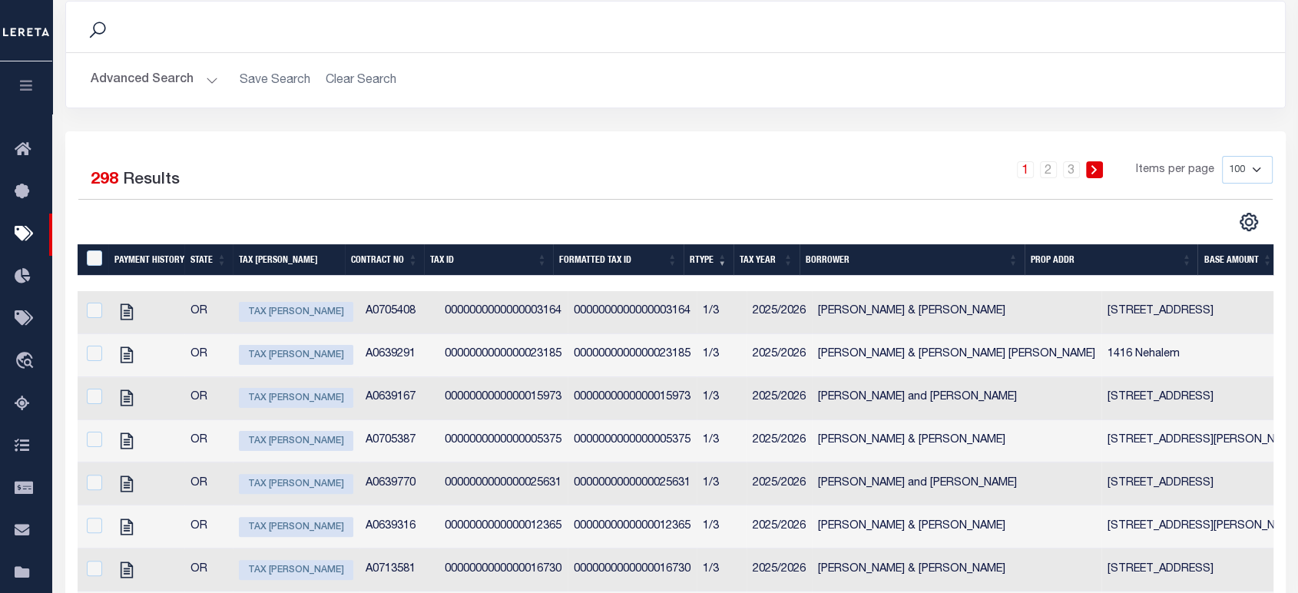
scroll to position [2, 0]
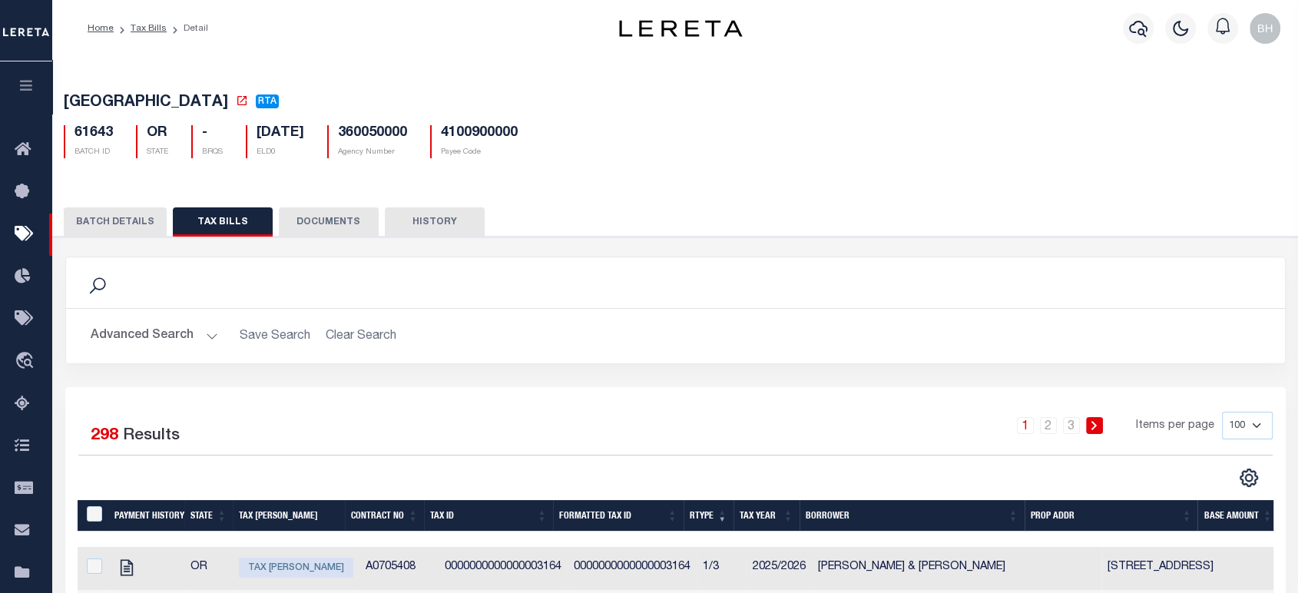
drag, startPoint x: 173, startPoint y: 336, endPoint x: 203, endPoint y: 320, distance: 34.0
click at [171, 336] on button "Advanced Search" at bounding box center [154, 336] width 127 height 30
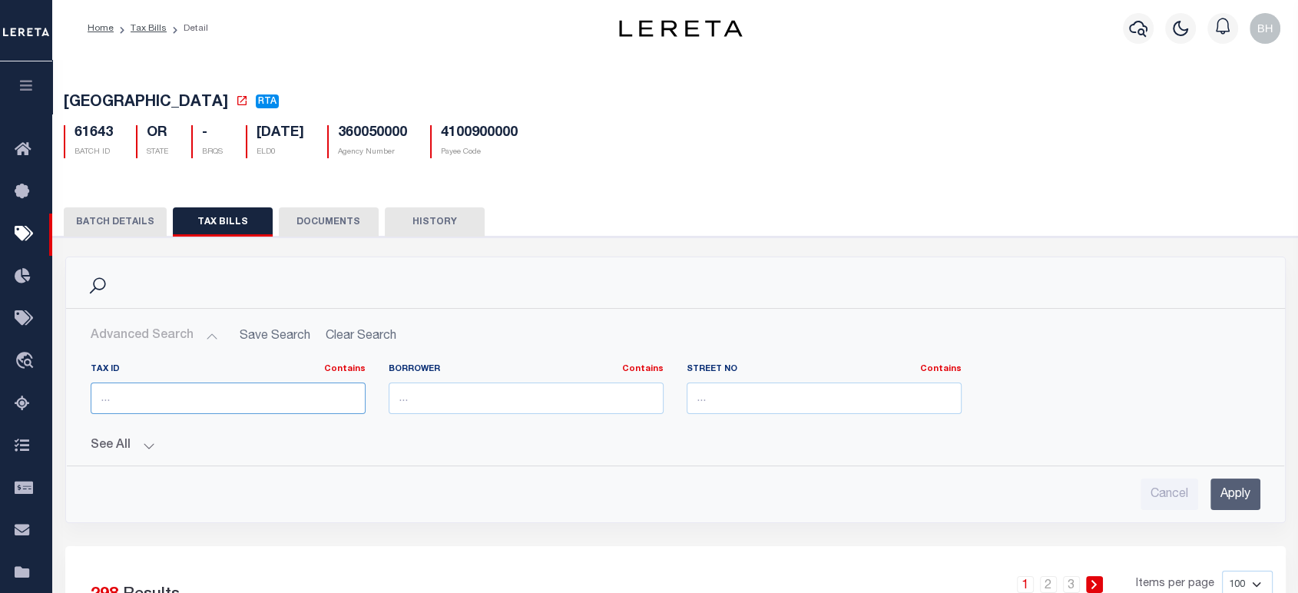
click at [136, 393] on input "text" at bounding box center [228, 397] width 275 height 31
paste input "0000000000000025705"
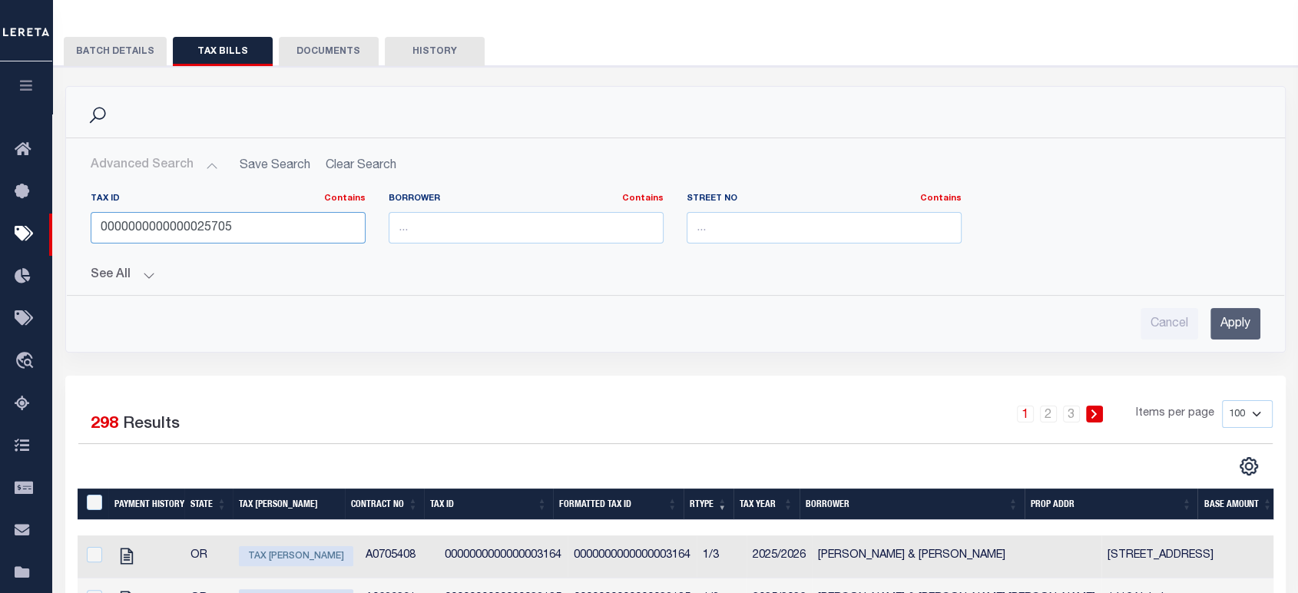
type input "0000000000000025705"
click at [1228, 330] on input "Apply" at bounding box center [1235, 323] width 50 height 31
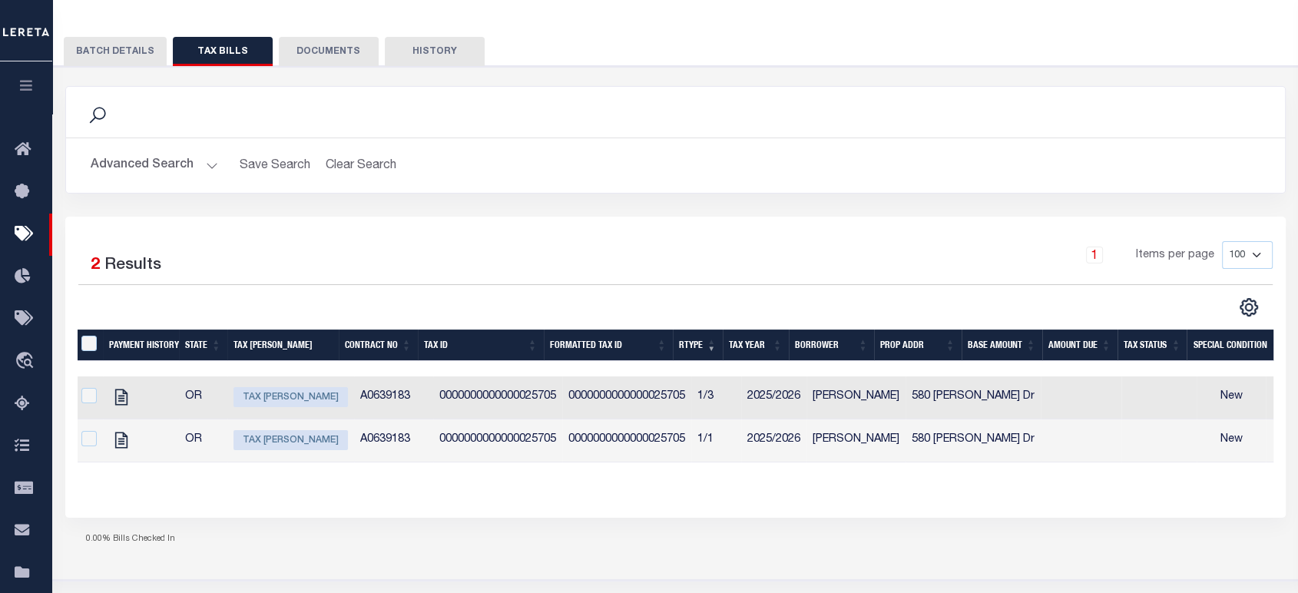
scroll to position [0, 6]
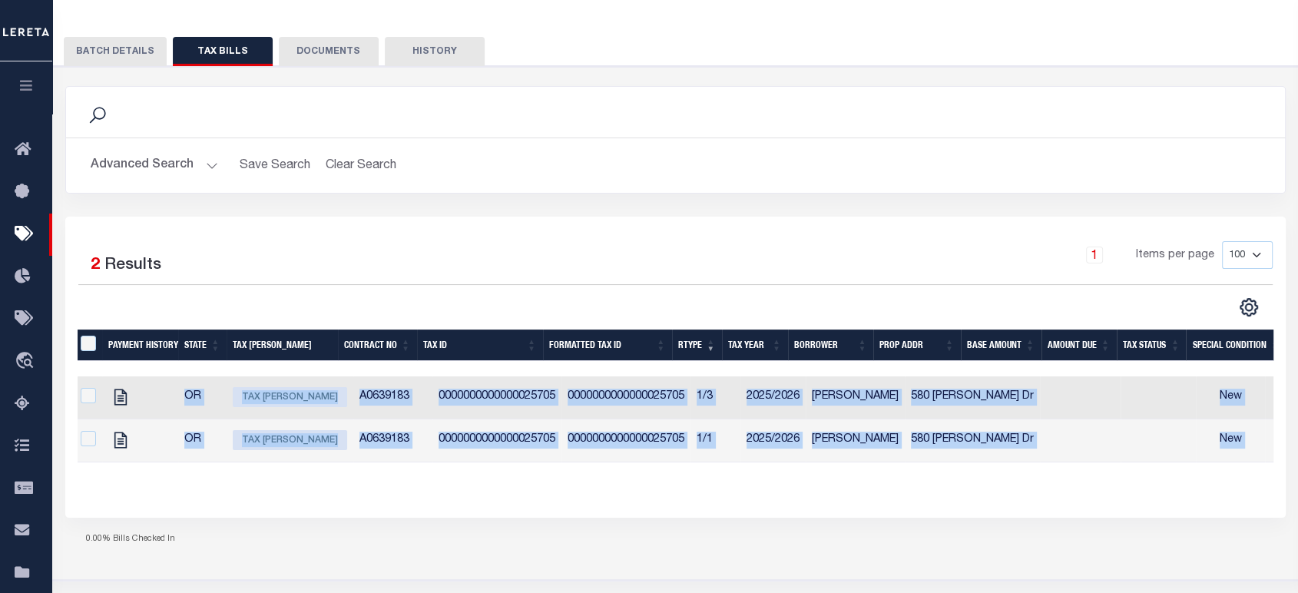
drag, startPoint x: 662, startPoint y: 474, endPoint x: 674, endPoint y: 472, distance: 12.5
click at [674, 472] on div "Payment History State Tax Bill Amount Contract No Tax Id Formatted Tax Id Rtype…" at bounding box center [675, 407] width 1195 height 157
click at [708, 479] on div "Payment History State Tax Bill Amount Contract No Tax Id Formatted Tax Id Rtype…" at bounding box center [675, 407] width 1195 height 157
